Goal: Find specific page/section: Find specific page/section

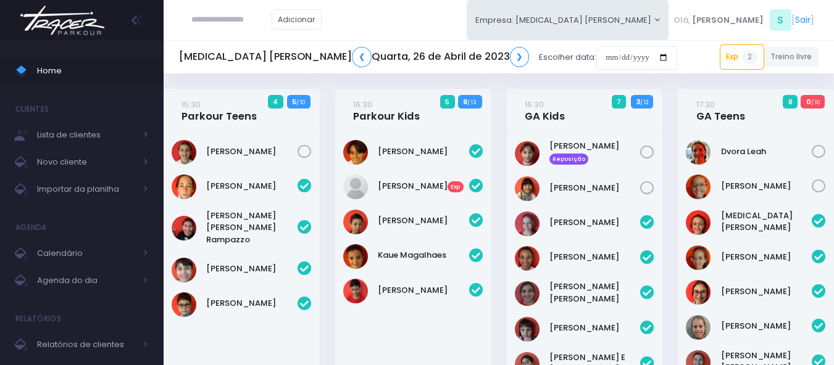
click at [79, 27] on img at bounding box center [62, 20] width 94 height 43
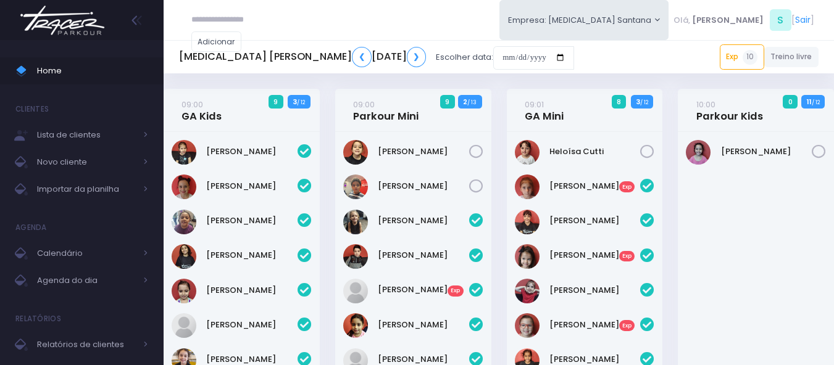
click at [237, 57] on div "Adicionar" at bounding box center [231, 30] width 104 height 60
click at [239, 57] on div "Adicionar" at bounding box center [231, 30] width 104 height 60
click at [251, 58] on div "Adicionar" at bounding box center [231, 30] width 104 height 60
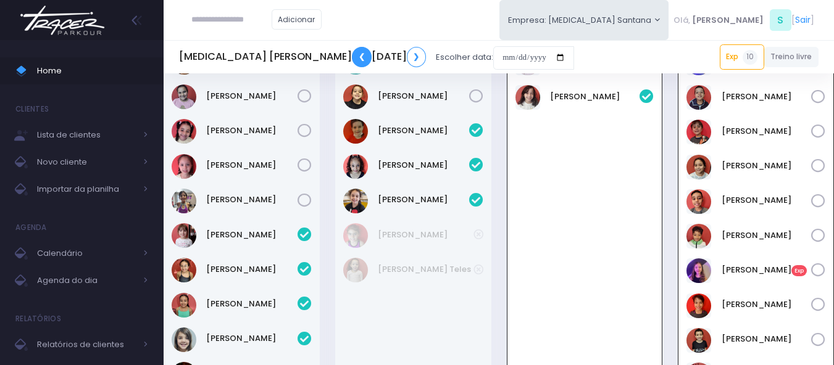
click at [352, 55] on link "❮" at bounding box center [362, 57] width 20 height 20
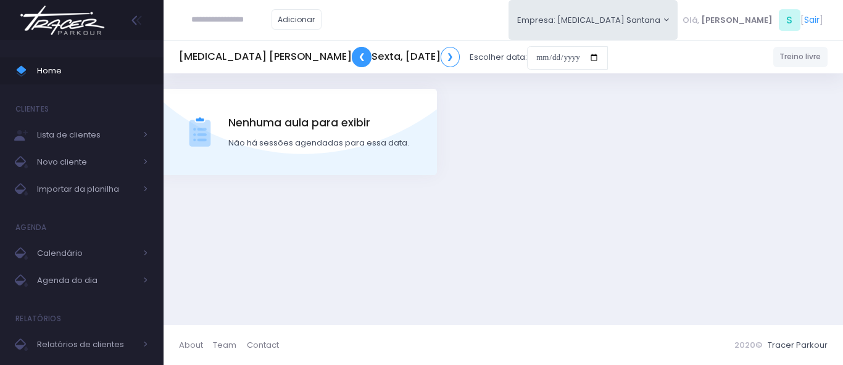
click at [352, 55] on link "❮" at bounding box center [362, 57] width 20 height 20
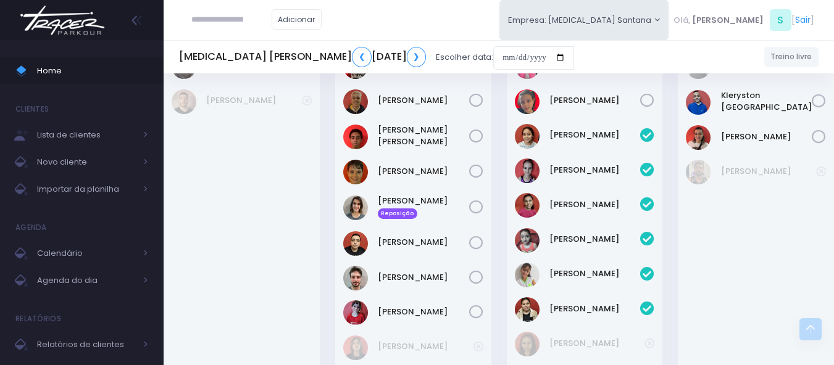
scroll to position [988, 0]
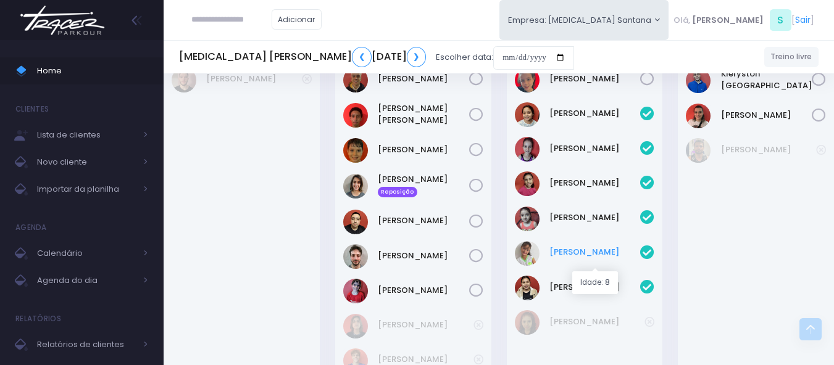
click at [565, 259] on link "Vittória Martins" at bounding box center [594, 252] width 91 height 12
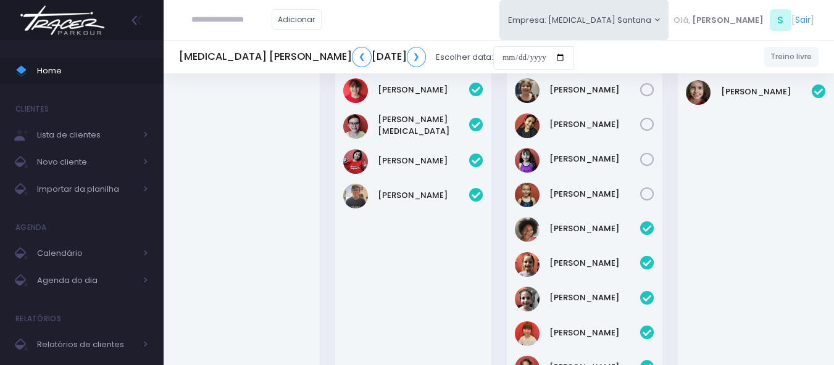
scroll to position [0, 0]
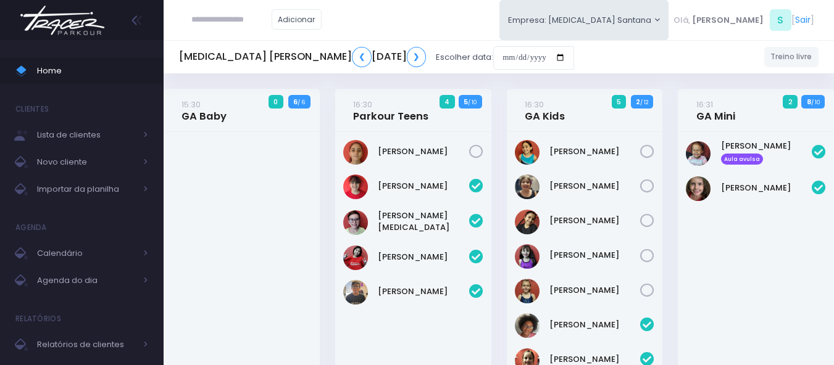
click at [17, 34] on img at bounding box center [62, 20] width 94 height 43
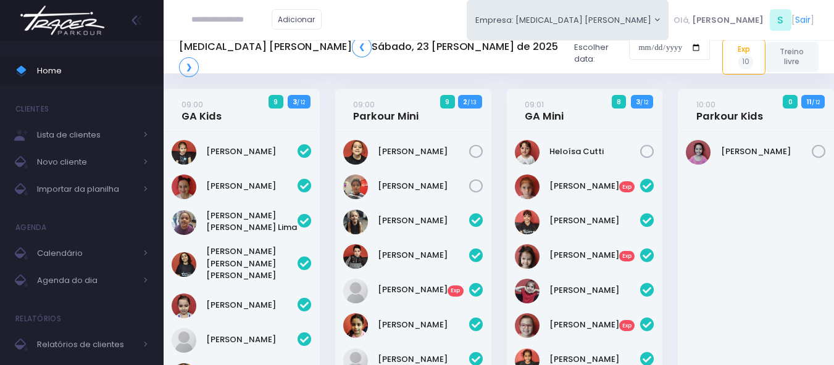
click at [60, 17] on img at bounding box center [62, 20] width 94 height 43
